Goal: Complete application form

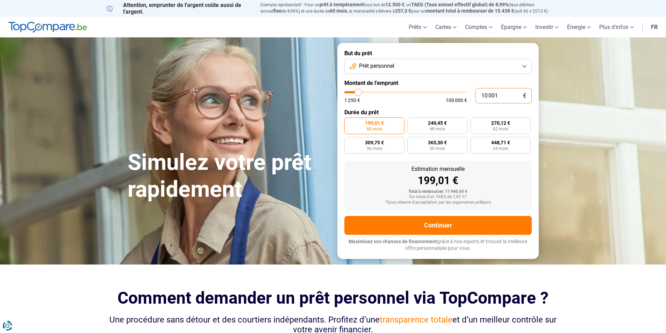
click at [520, 97] on input "10 001" at bounding box center [504, 95] width 56 height 15
click at [362, 93] on input "range" at bounding box center [406, 92] width 123 height 2
type input "10000"
radio input "true"
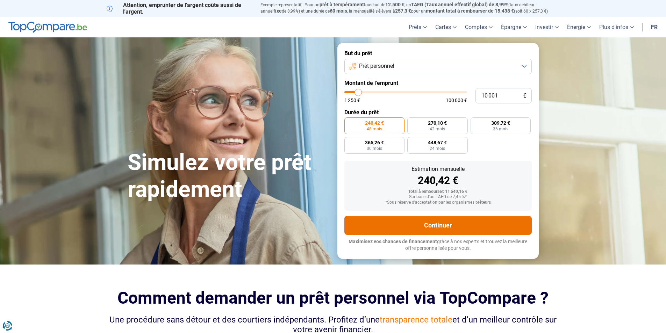
click at [443, 220] on button "Continuer" at bounding box center [439, 225] width 188 height 19
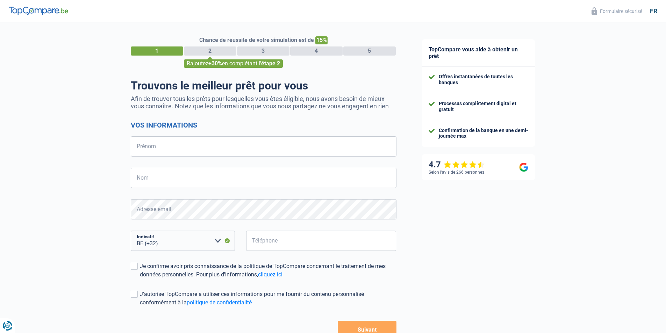
select select "32"
click at [151, 143] on input "Prénom" at bounding box center [264, 146] width 266 height 20
type input "Armando jose"
type input "DOS santosa ribeiro"
select select "352"
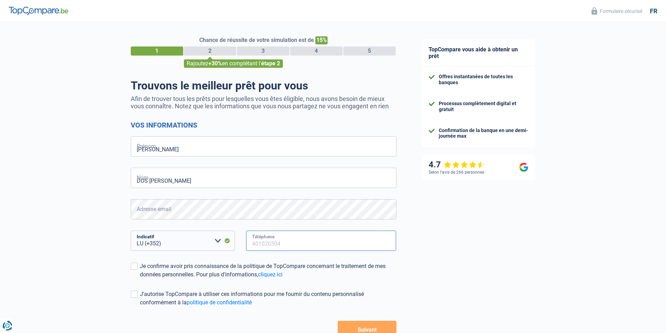
type input "621510525"
click at [134, 266] on span at bounding box center [134, 266] width 7 height 7
click at [140, 279] on input "Je confirme avoir pris connaissance de la politique de TopCompare concernant le…" at bounding box center [140, 279] width 0 height 0
click at [134, 294] on span at bounding box center [134, 294] width 7 height 7
click at [140, 307] on input "J'autorise TopCompare à utiliser ces informations pour me fournir du contenu pe…" at bounding box center [140, 307] width 0 height 0
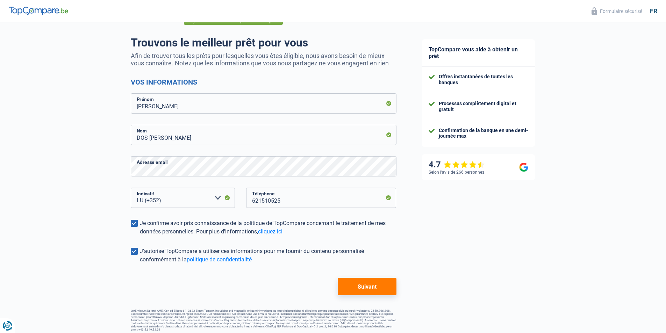
scroll to position [47, 0]
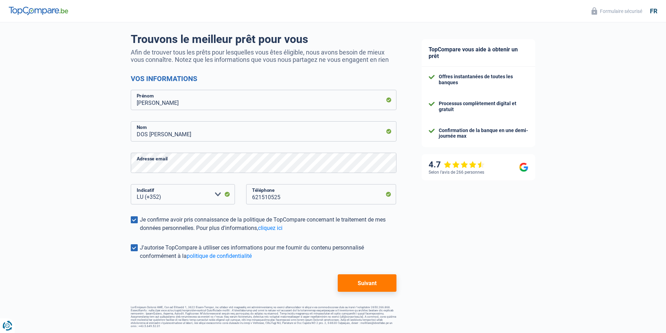
click at [380, 281] on button "Suivant" at bounding box center [367, 283] width 58 height 17
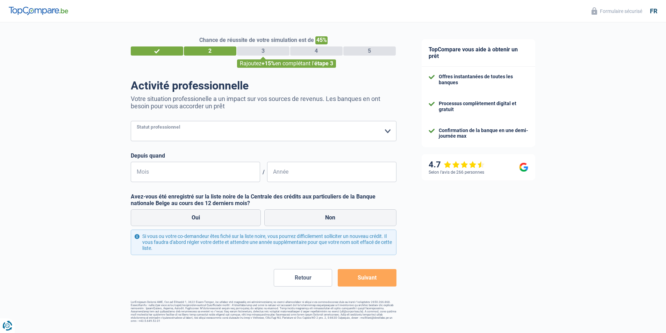
click at [390, 131] on select "Ouvrier Employé privé Employé public Invalide Indépendant Pensionné Chômeur Mut…" at bounding box center [264, 131] width 266 height 20
select select "worker"
click at [131, 122] on select "Ouvrier Employé privé Employé public Invalide Indépendant Pensionné Chômeur Mut…" at bounding box center [264, 131] width 266 height 20
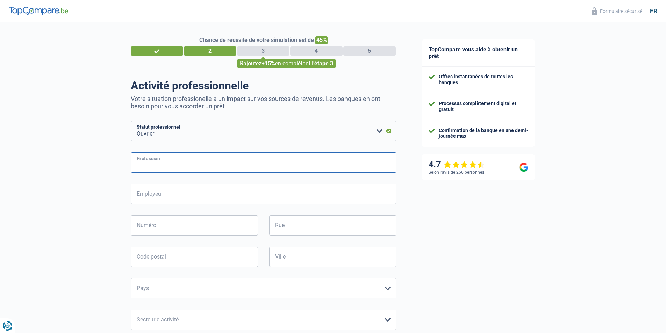
click at [140, 159] on input "Profession" at bounding box center [264, 163] width 266 height 20
type input "maco"
click at [140, 195] on input "Employeur" at bounding box center [264, 194] width 266 height 20
